Goal: Task Accomplishment & Management: Manage account settings

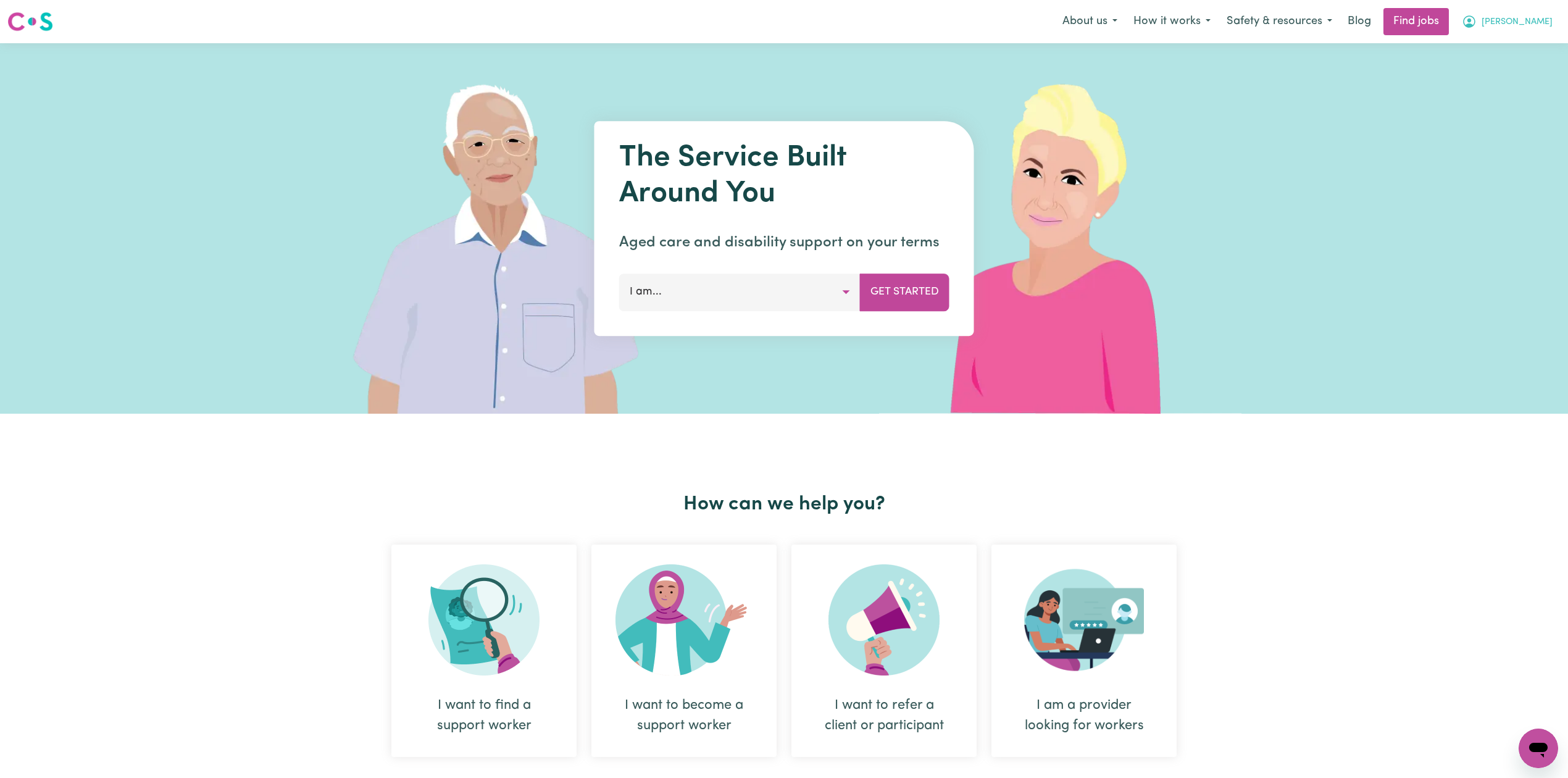
click at [1512, 10] on button "[PERSON_NAME]" at bounding box center [1506, 22] width 106 height 26
drag, startPoint x: 1490, startPoint y: 86, endPoint x: 1500, endPoint y: 86, distance: 10.0
click at [1490, 86] on link "Logout" at bounding box center [1511, 95] width 97 height 24
click at [1541, 28] on link "Login" at bounding box center [1539, 22] width 43 height 27
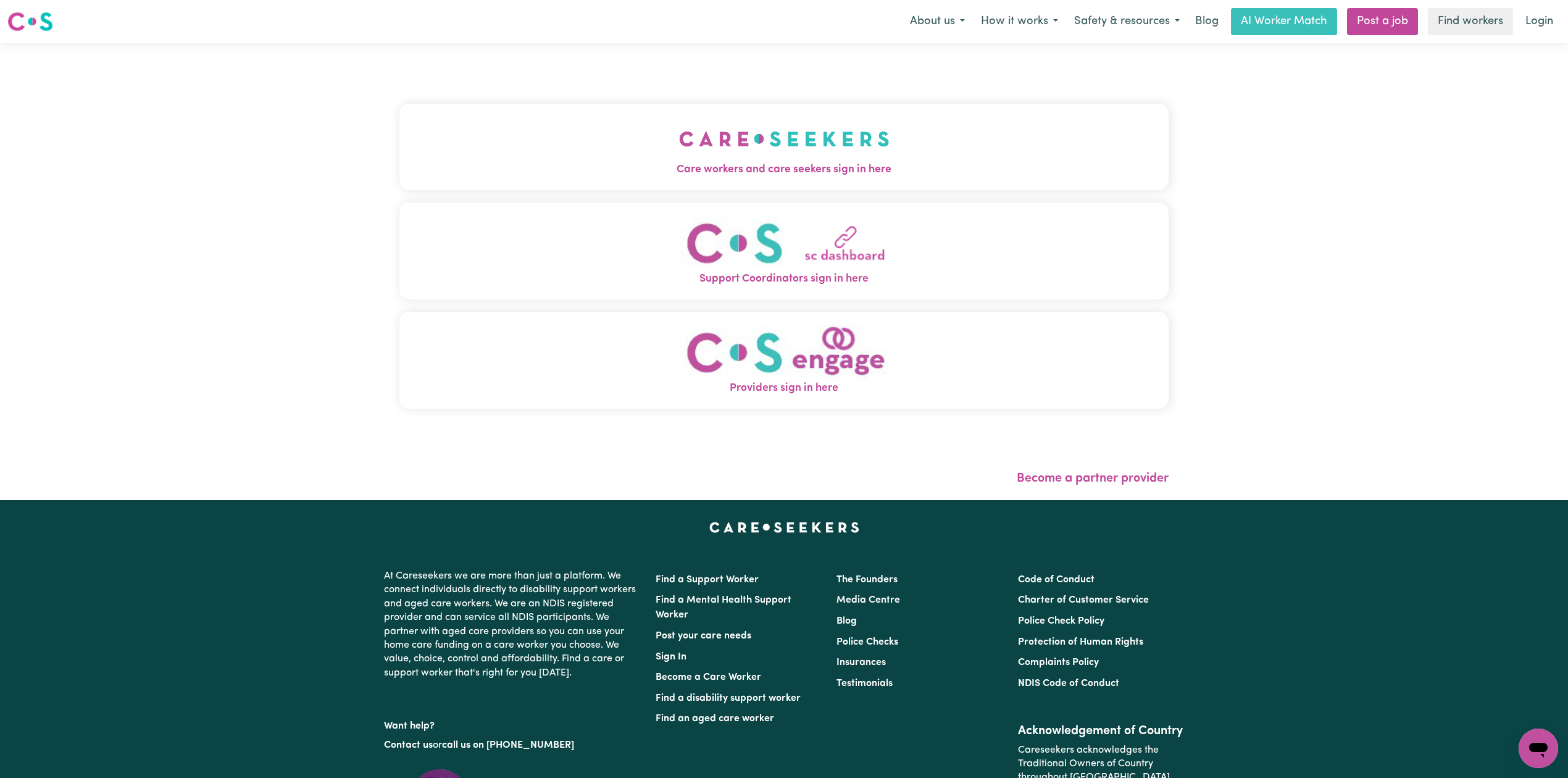
click at [697, 144] on button "Care workers and care seekers sign in here" at bounding box center [784, 147] width 769 height 86
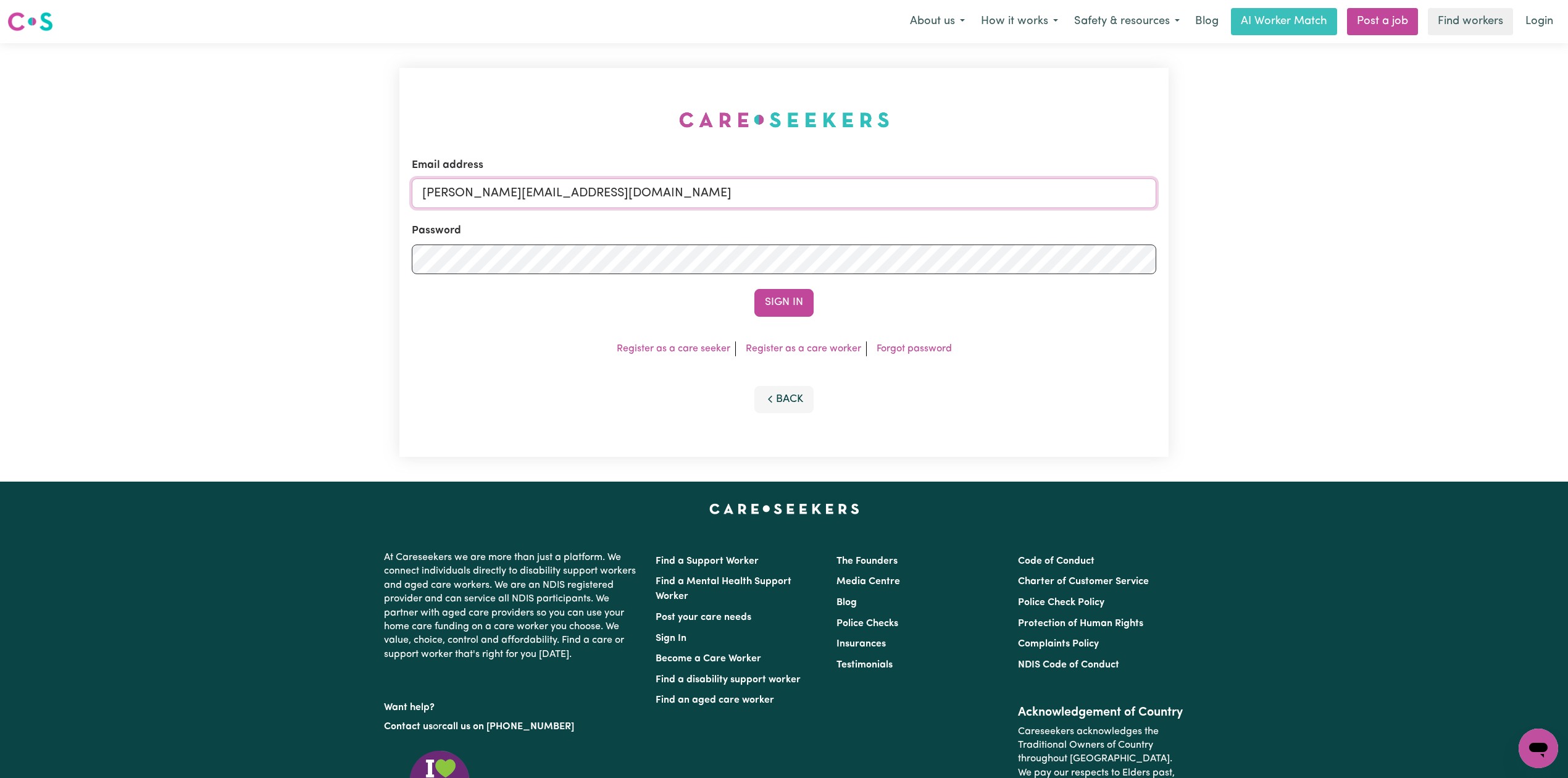
drag, startPoint x: 643, startPoint y: 193, endPoint x: 635, endPoint y: 201, distance: 11.3
click at [643, 193] on input "[PERSON_NAME][EMAIL_ADDRESS][DOMAIN_NAME]" at bounding box center [784, 193] width 745 height 30
type input "[EMAIL_ADDRESS][DOMAIN_NAME]"
click at [769, 295] on button "Sign In" at bounding box center [783, 303] width 59 height 27
